Goal: Transaction & Acquisition: Purchase product/service

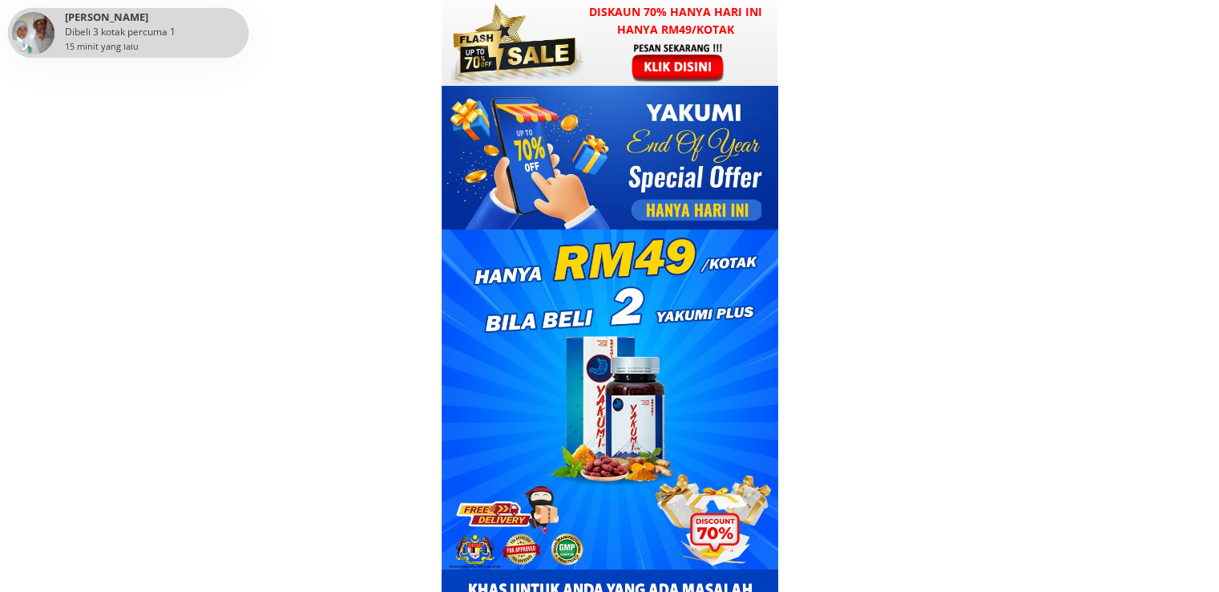
click at [628, 91] on div at bounding box center [610, 259] width 337 height 347
click at [661, 44] on div at bounding box center [679, 62] width 124 height 41
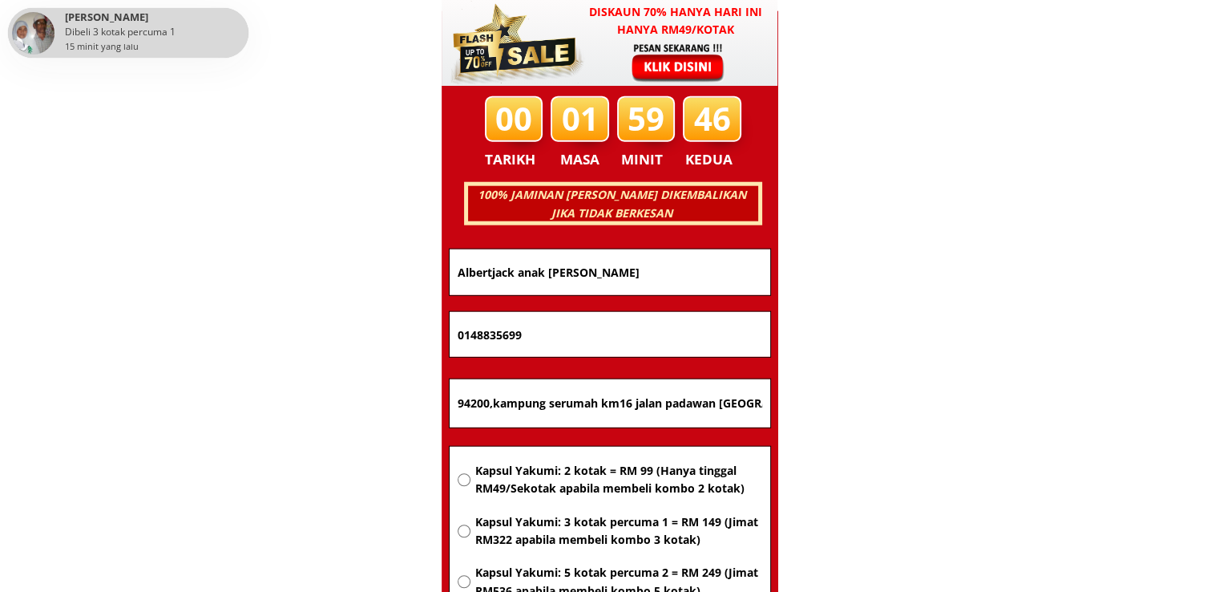
scroll to position [10273, 0]
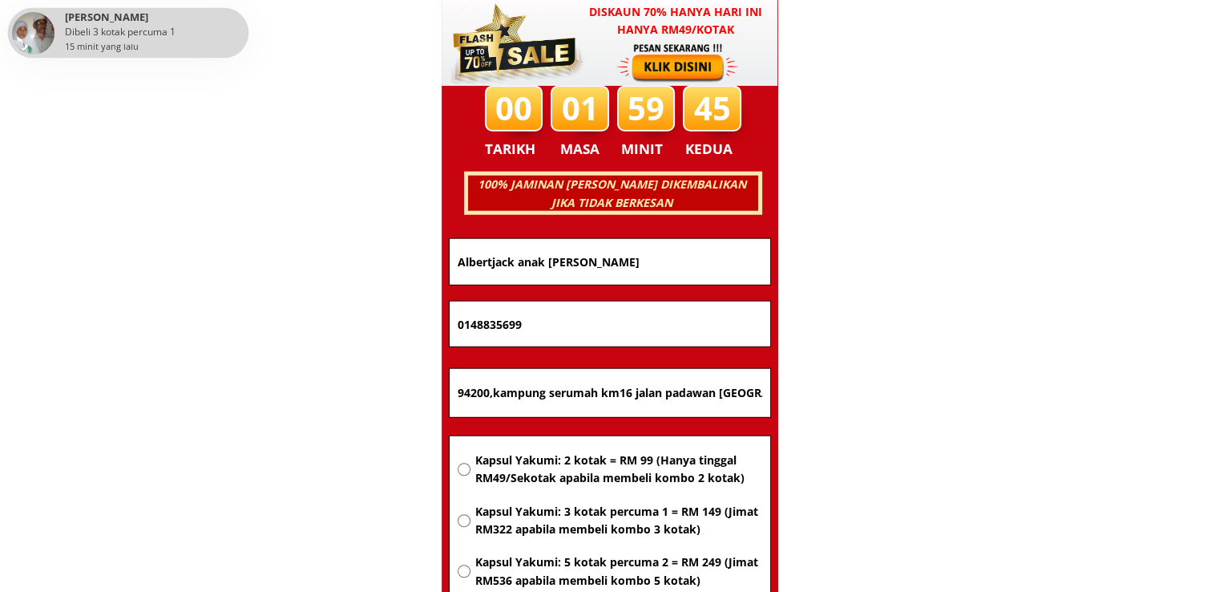
click at [677, 398] on input "94200,kampung serumah km16 jalan padawan [GEOGRAPHIC_DATA],Siburan" at bounding box center [610, 393] width 313 height 48
paste input "No8 jln [GEOGRAPHIC_DATA] ibu 500"
type input "No8 jln [GEOGRAPHIC_DATA] ibu 500"
click at [616, 463] on span "Kapsul Yakumi: 2 kotak = RM 99 (Hanya tinggal RM49/Sekotak apabila membeli komb…" at bounding box center [618, 469] width 287 height 36
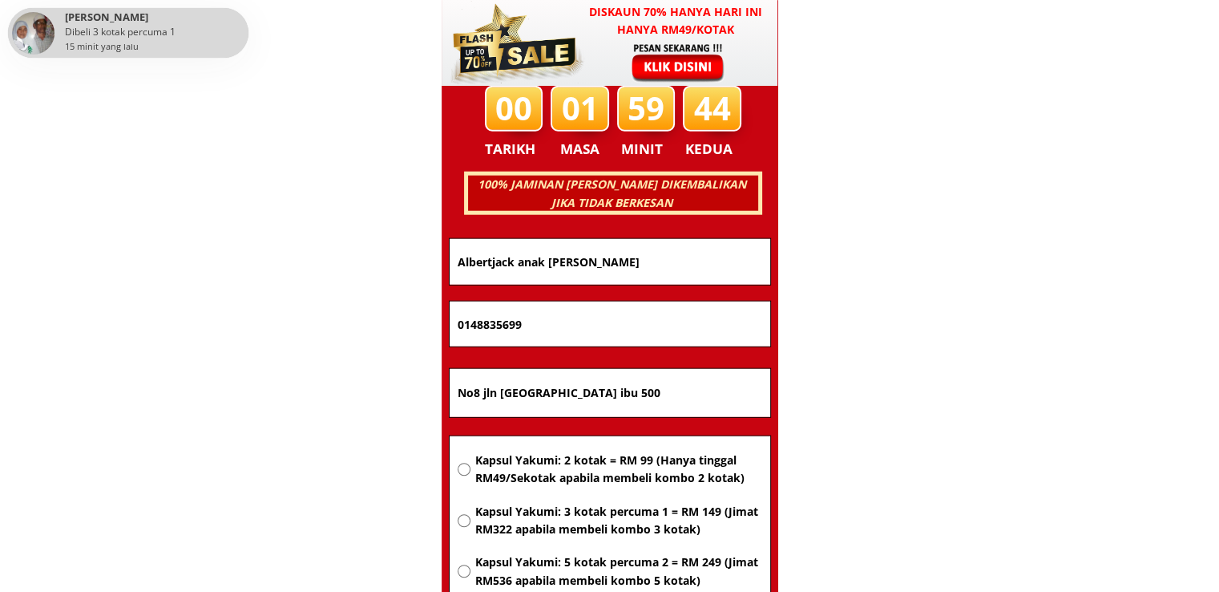
radio input "true"
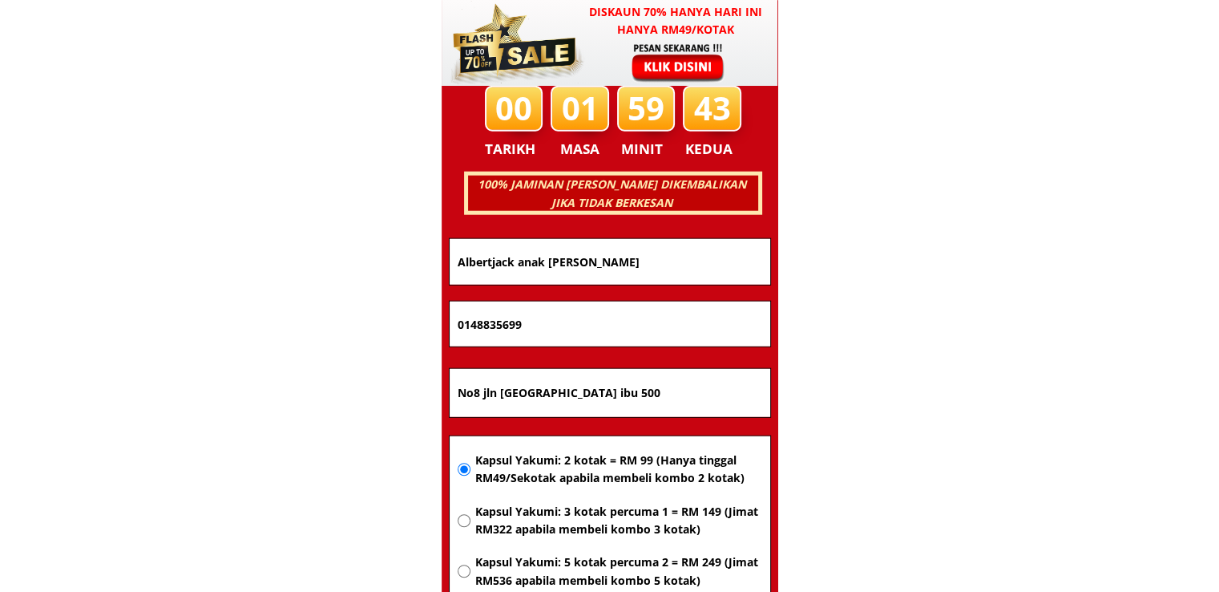
drag, startPoint x: 544, startPoint y: 322, endPoint x: 255, endPoint y: 325, distance: 289.4
paste input "39128400"
type input "0139128400"
drag, startPoint x: 596, startPoint y: 257, endPoint x: 316, endPoint y: 257, distance: 280.6
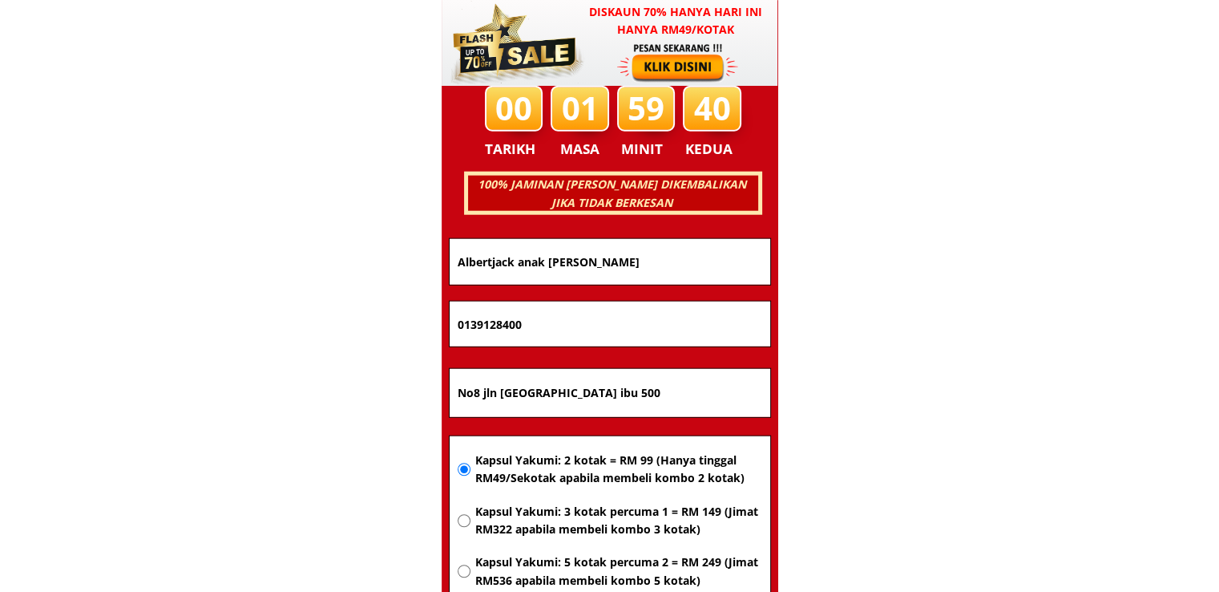
paste input "Norlaila Zainal abidi"
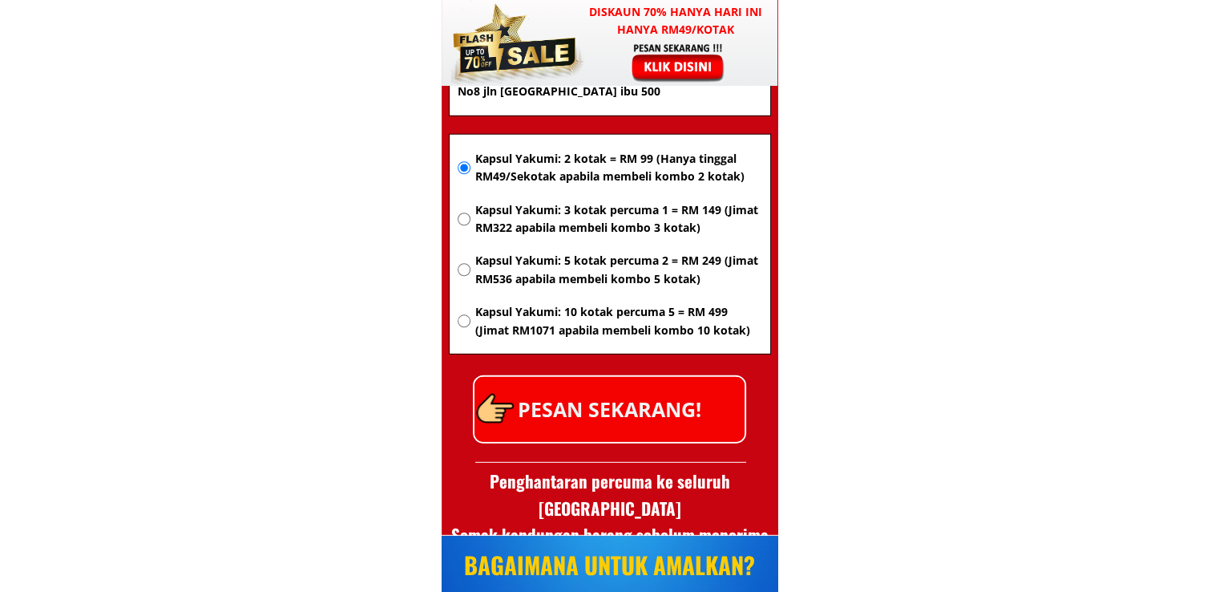
scroll to position [10593, 0]
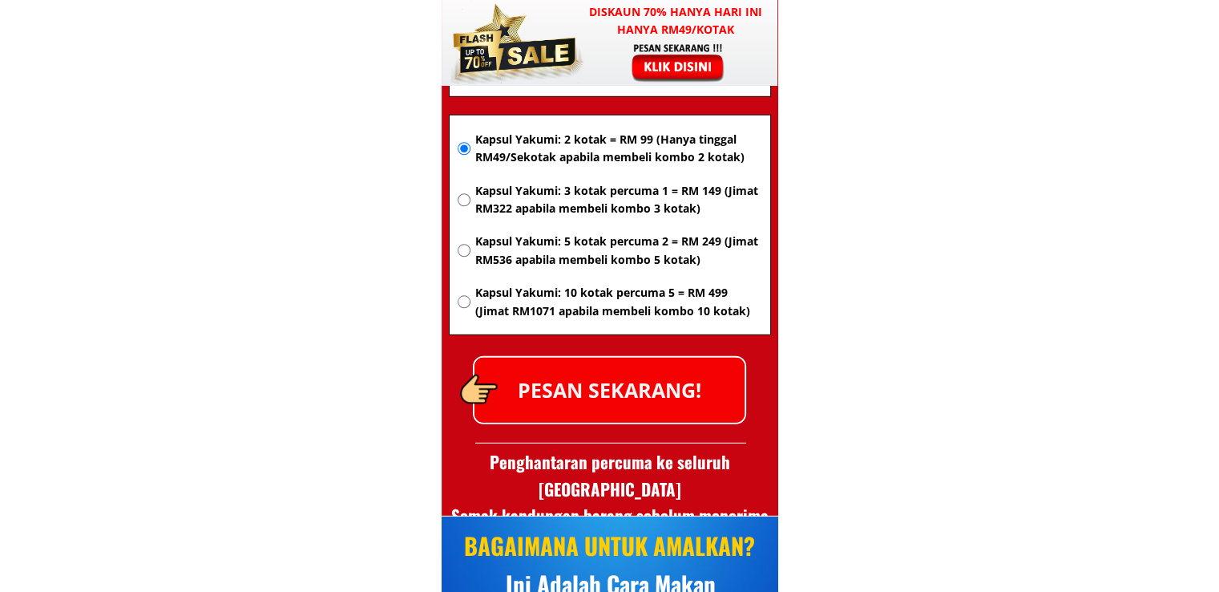
type input "[PERSON_NAME]"
click at [678, 389] on p "PESAN SEKARANG!" at bounding box center [610, 390] width 270 height 65
